Goal: Task Accomplishment & Management: Manage account settings

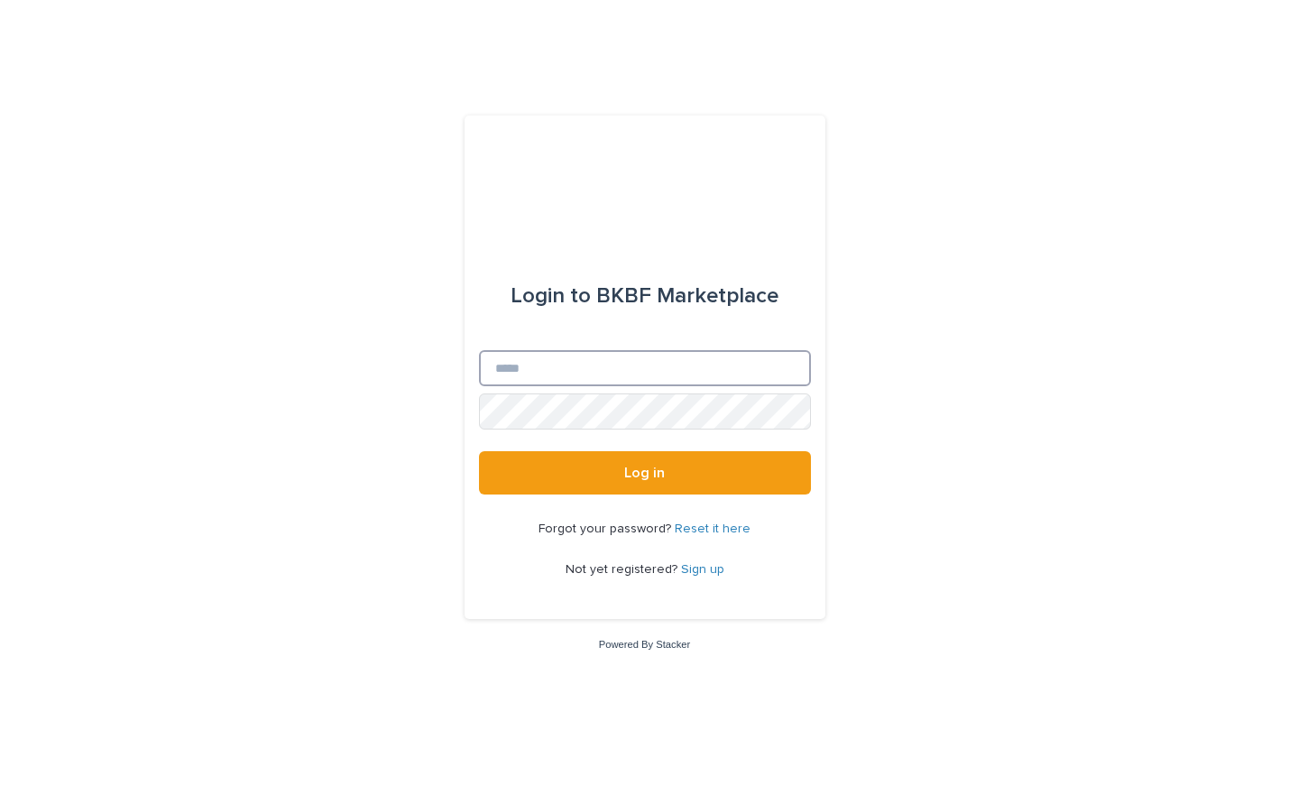
click at [566, 363] on input "Email" at bounding box center [645, 368] width 332 height 36
type input "**********"
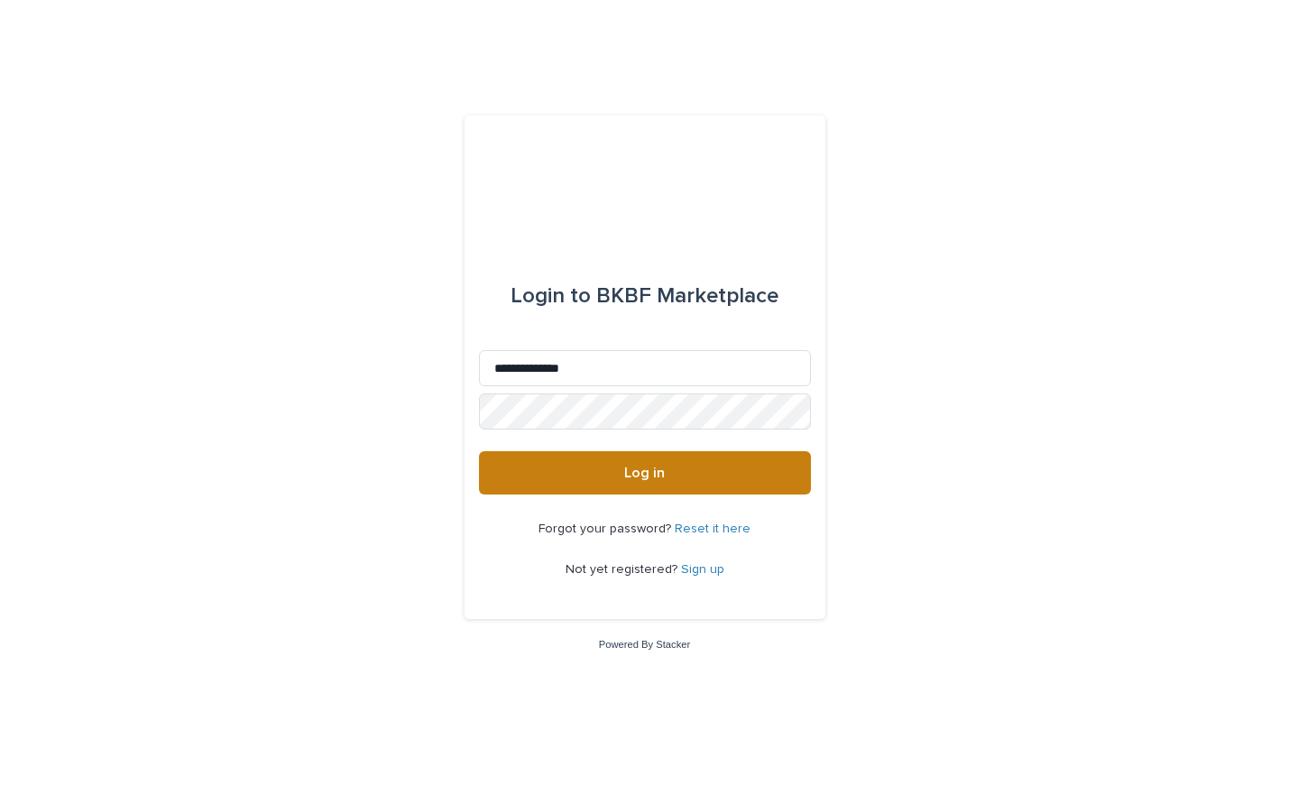
click at [641, 483] on button "Log in" at bounding box center [645, 472] width 332 height 43
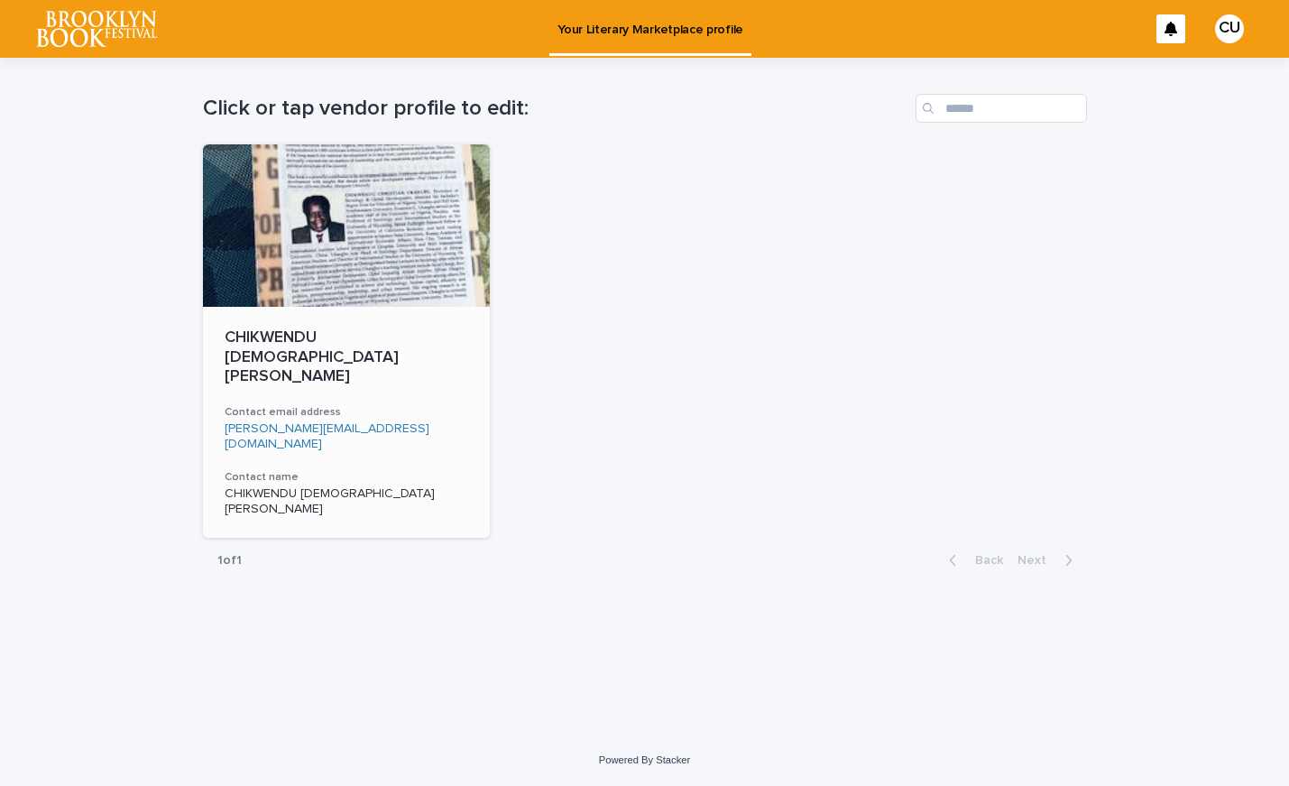
click at [271, 422] on link "chris@uwyo.edu" at bounding box center [327, 436] width 205 height 28
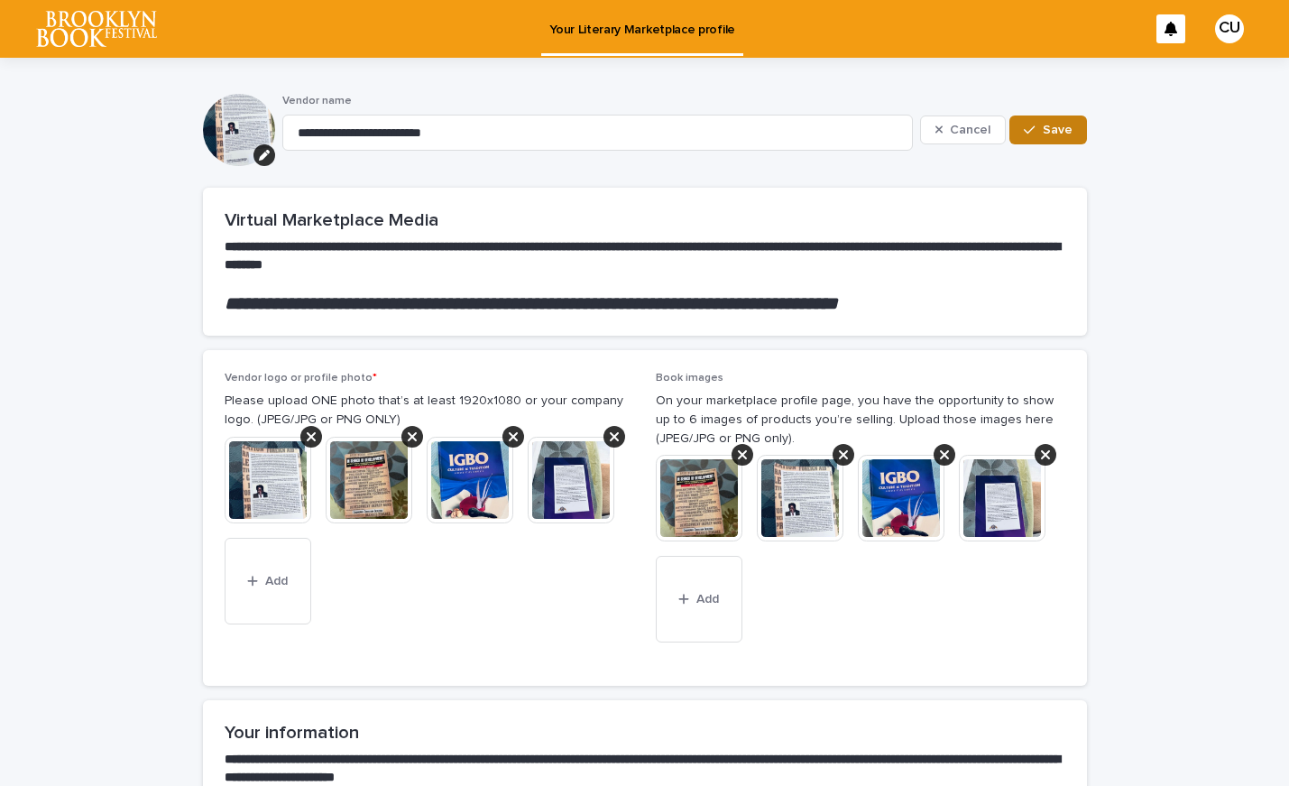
click at [1053, 134] on span "Save" at bounding box center [1058, 130] width 30 height 13
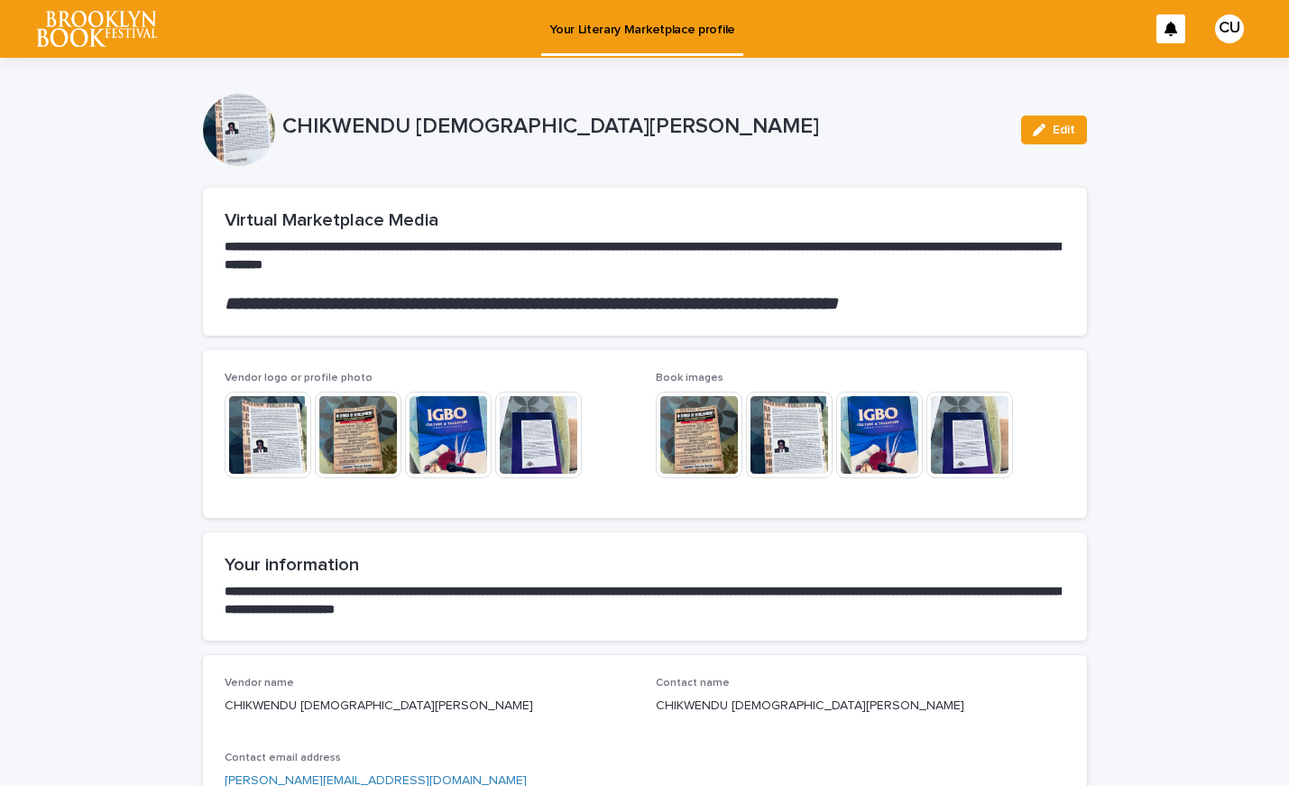
click at [609, 24] on p "Your Literary Marketplace profile" at bounding box center [642, 19] width 186 height 38
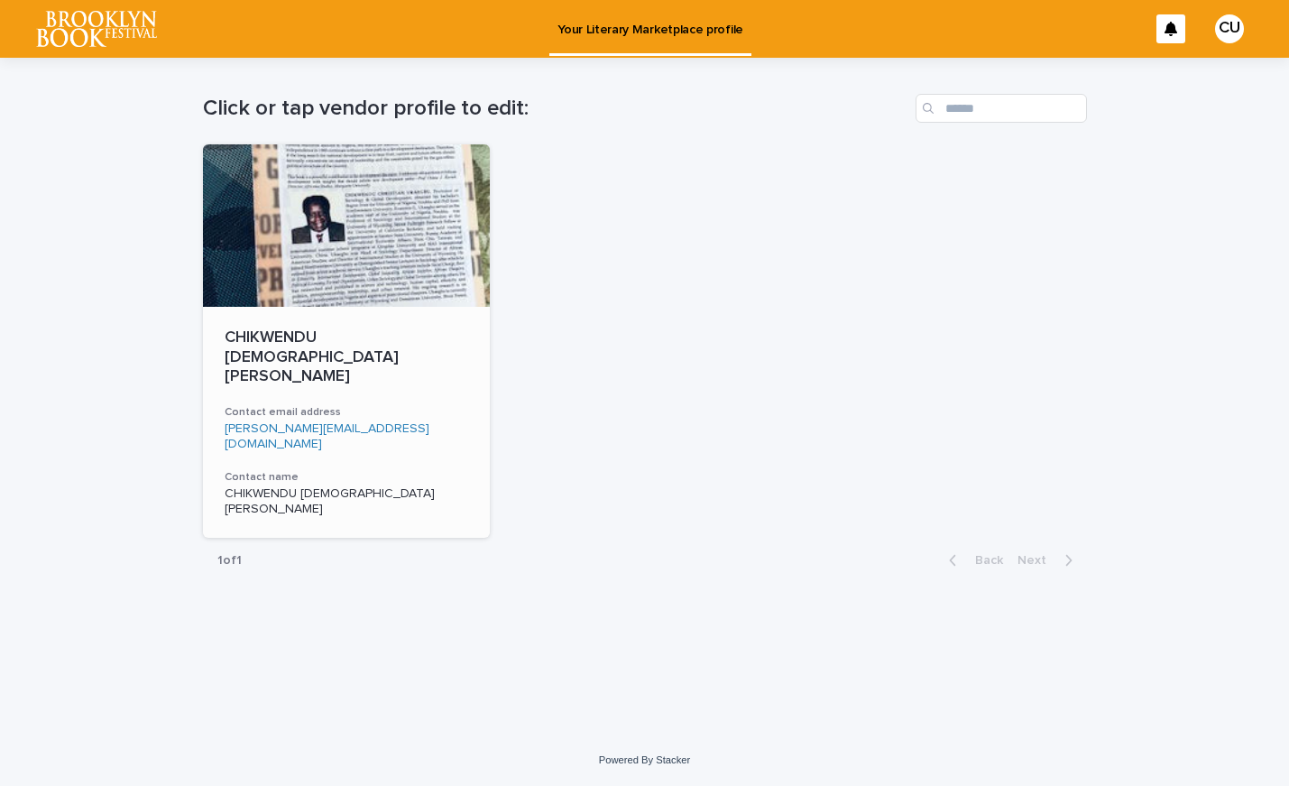
click at [284, 422] on link "chris@uwyo.edu" at bounding box center [327, 436] width 205 height 28
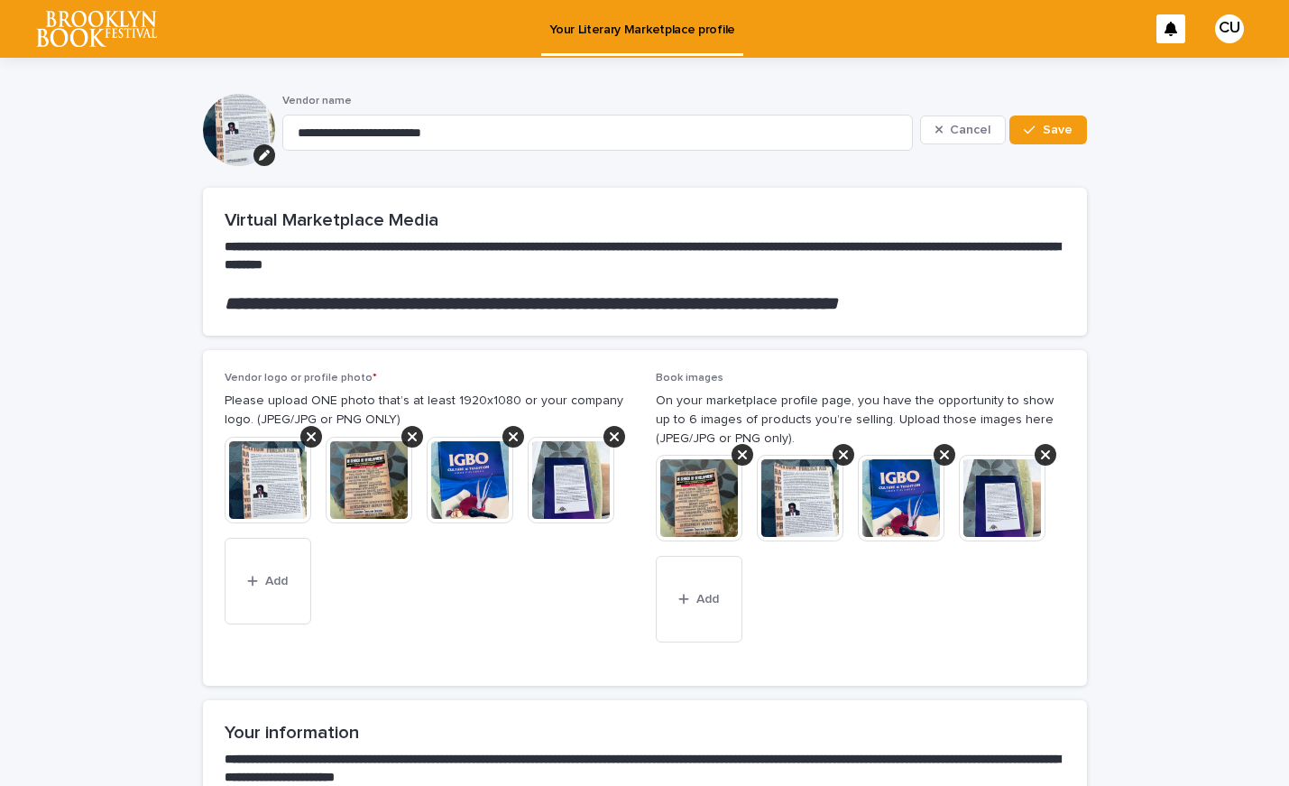
click at [1052, 126] on span "Save" at bounding box center [1058, 130] width 30 height 13
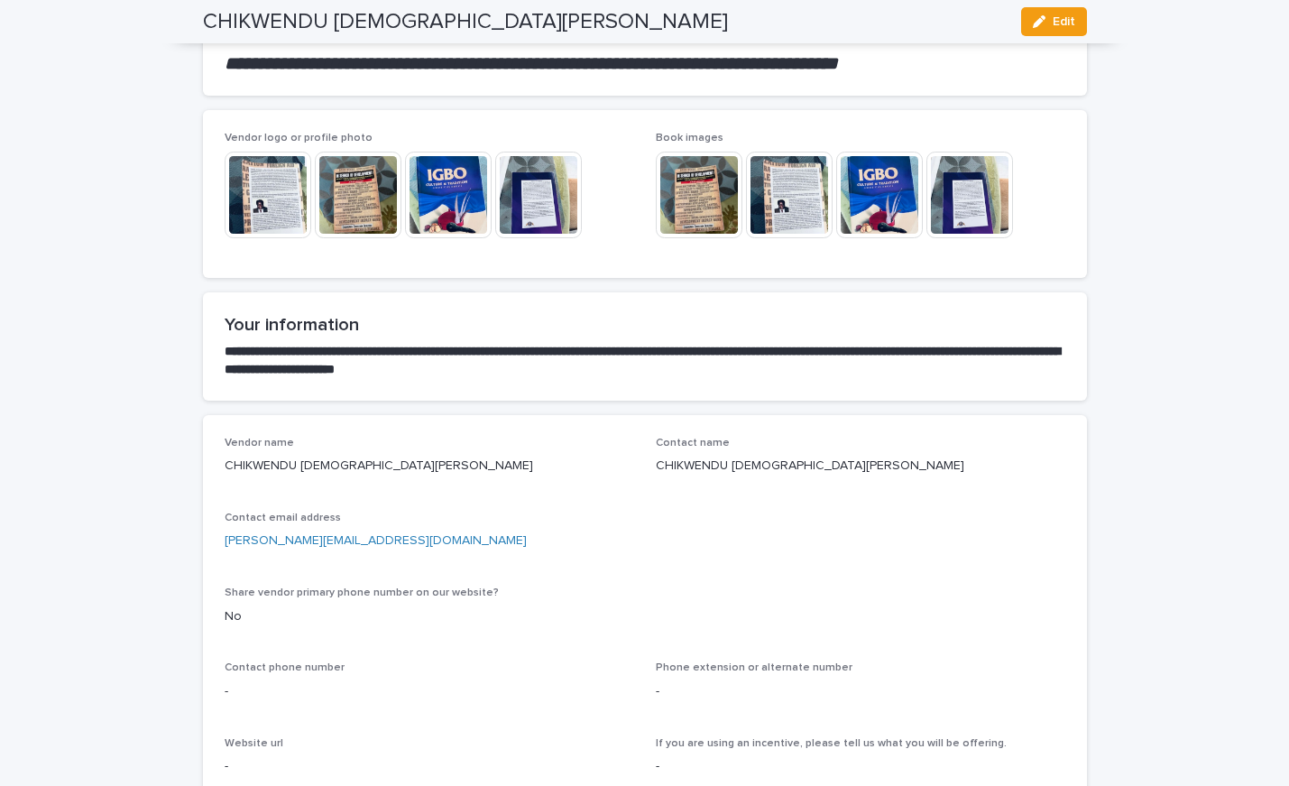
scroll to position [179, 0]
